Goal: Navigation & Orientation: Find specific page/section

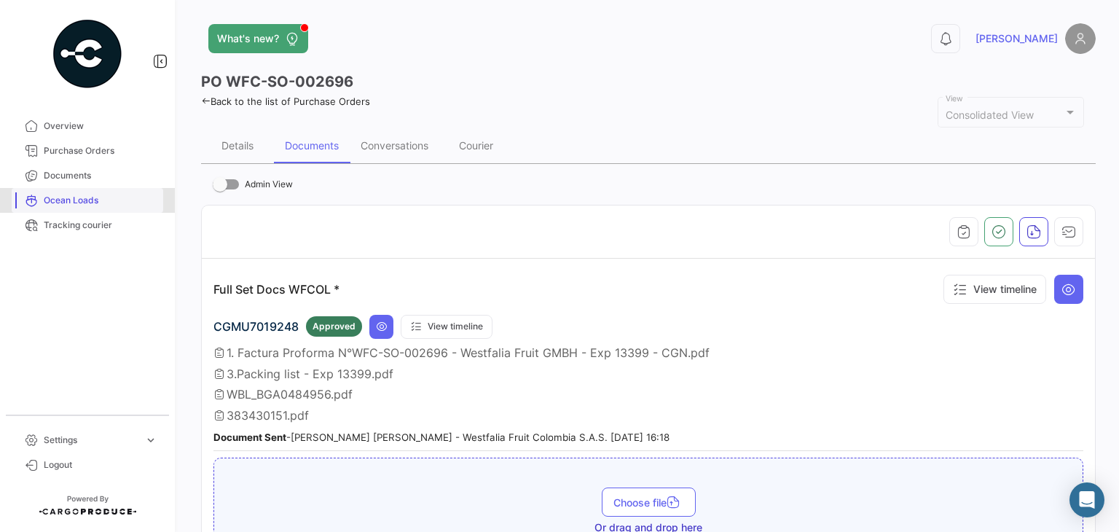
click at [82, 192] on link "Ocean Loads" at bounding box center [87, 200] width 151 height 25
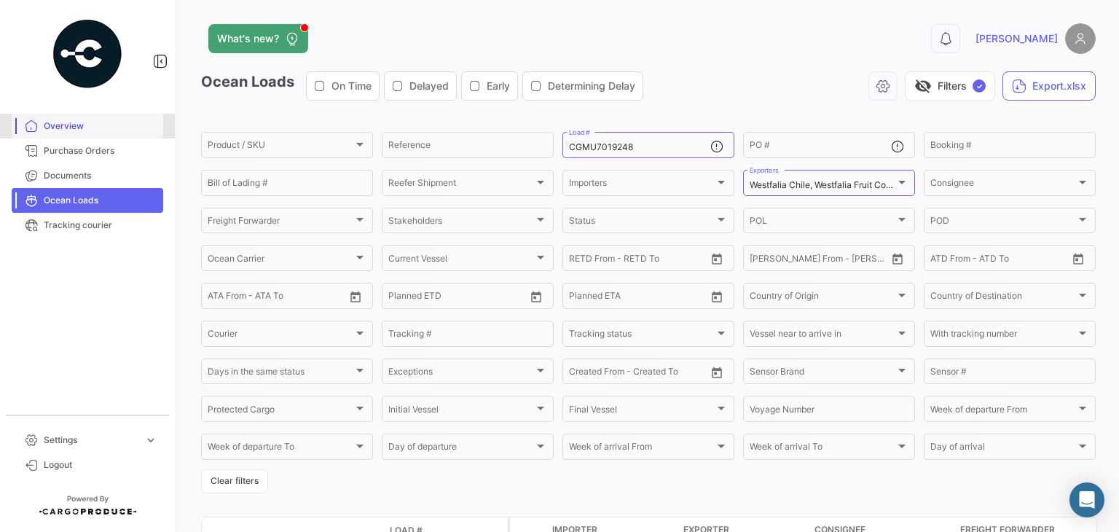
click at [84, 131] on span "Overview" at bounding box center [101, 125] width 114 height 13
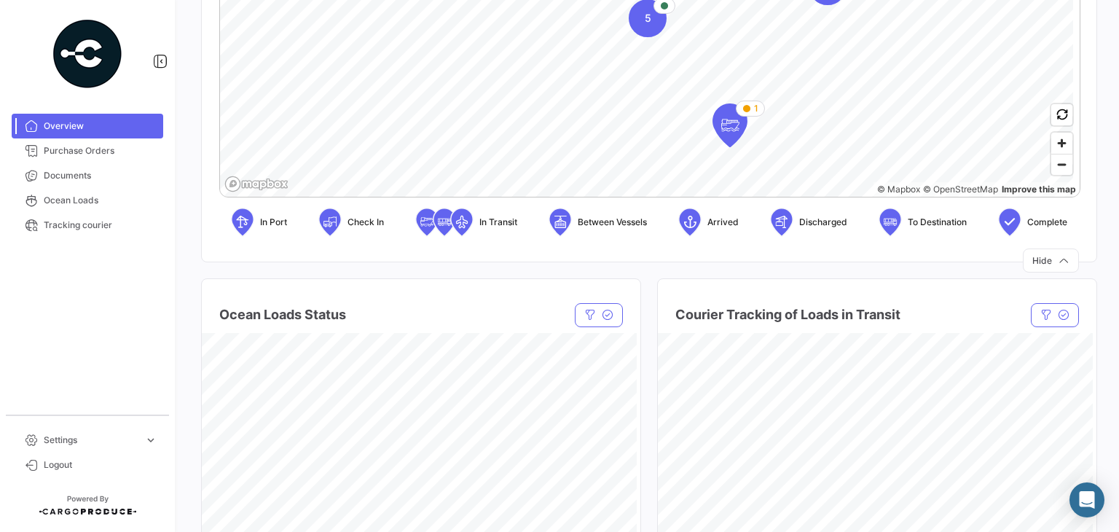
scroll to position [583, 0]
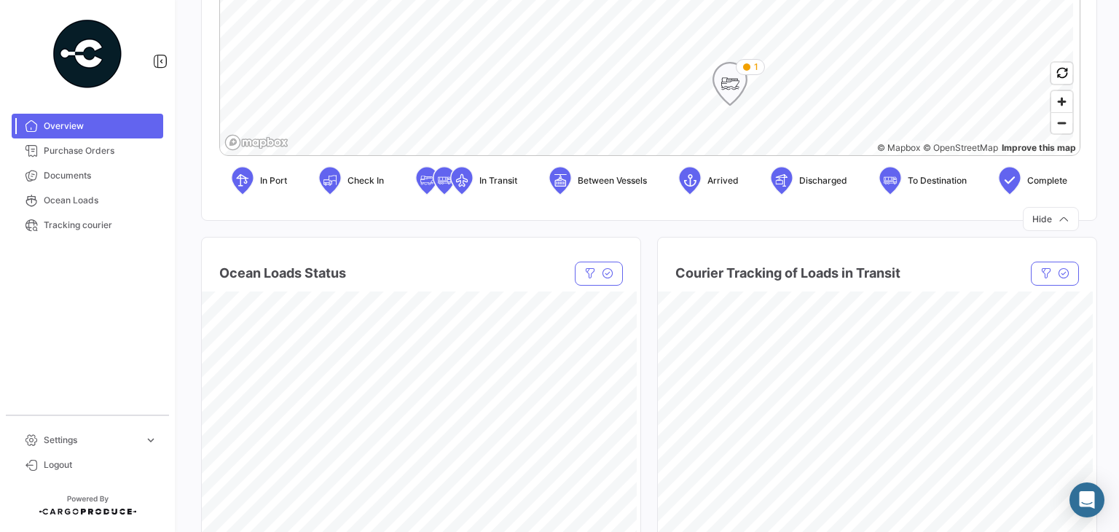
click at [728, 94] on icon "Map marker" at bounding box center [730, 83] width 20 height 31
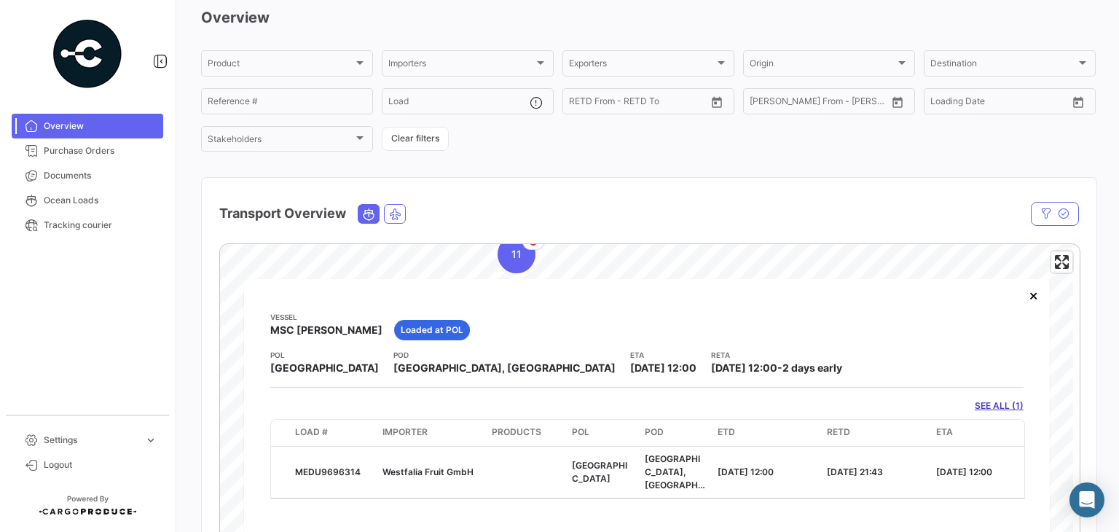
click at [602, 186] on div "Transport Overview" at bounding box center [649, 205] width 894 height 54
click at [1034, 296] on button "×" at bounding box center [1033, 294] width 29 height 29
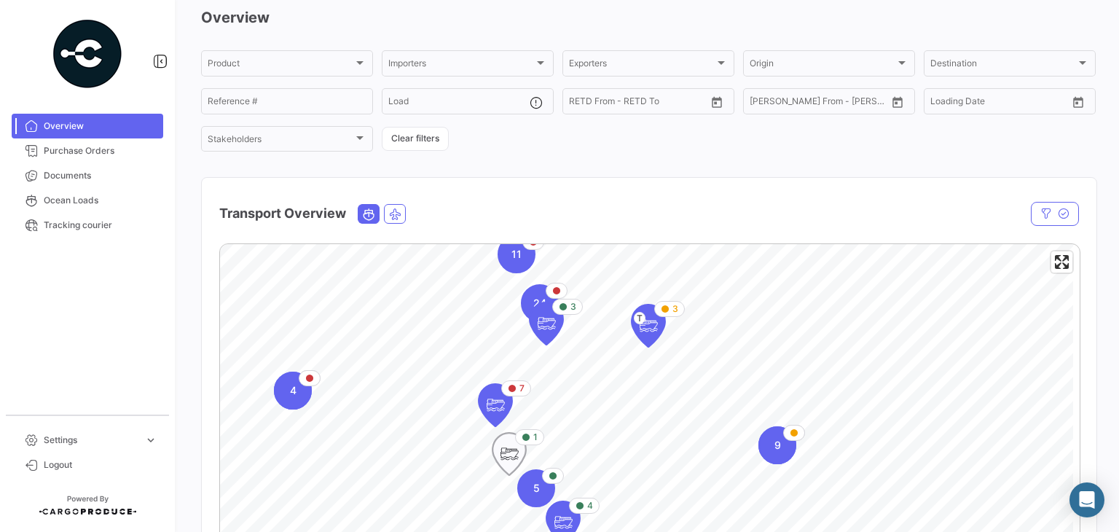
click at [510, 451] on icon "Map marker" at bounding box center [509, 453] width 20 height 31
